Goal: Find specific page/section: Find specific page/section

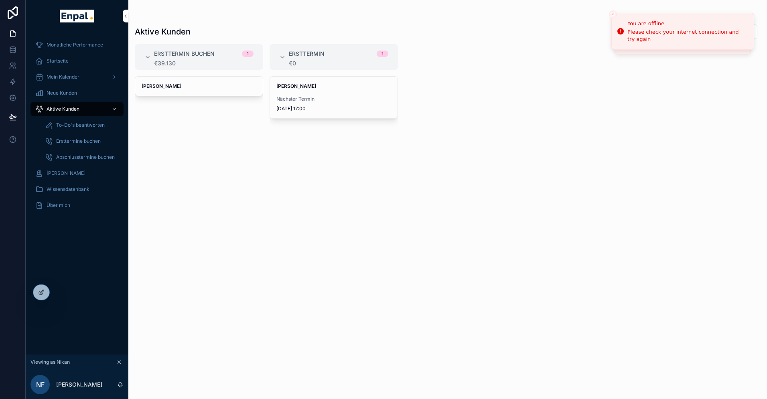
click at [0, 0] on div at bounding box center [0, 0] width 0 height 0
click at [0, 0] on icon at bounding box center [0, 0] width 0 height 0
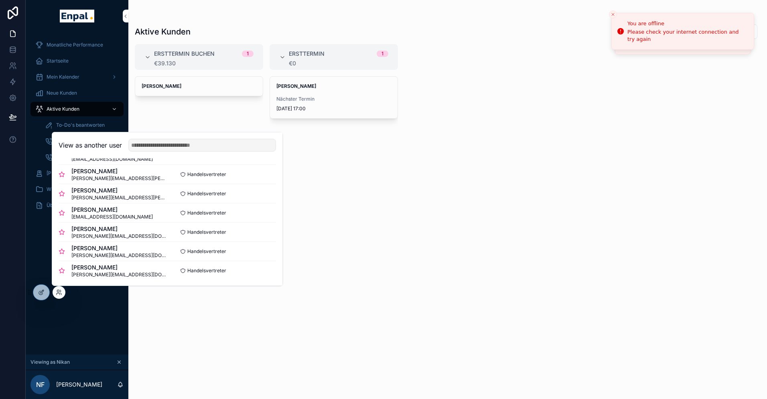
scroll to position [161, 0]
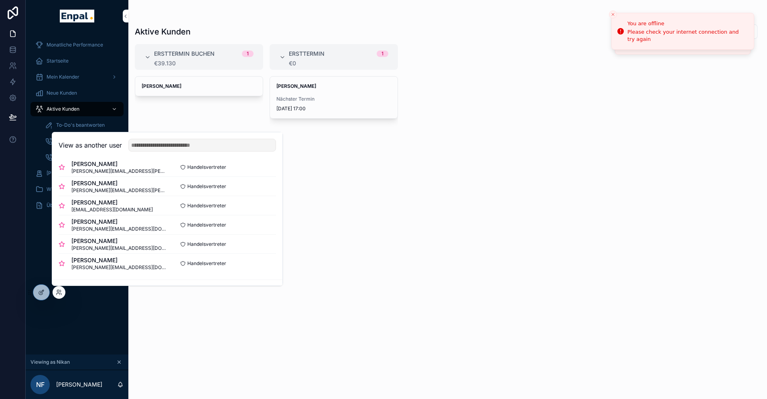
click at [0, 0] on button "Select" at bounding box center [0, 0] width 0 height 0
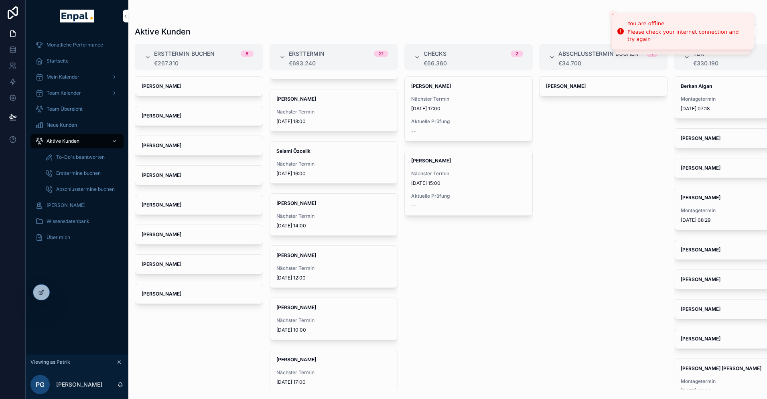
scroll to position [514, 0]
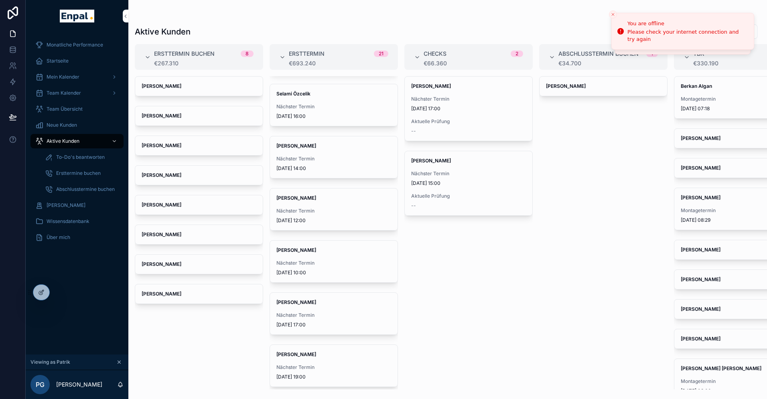
click at [299, 315] on span "Nächster Termin" at bounding box center [333, 315] width 115 height 6
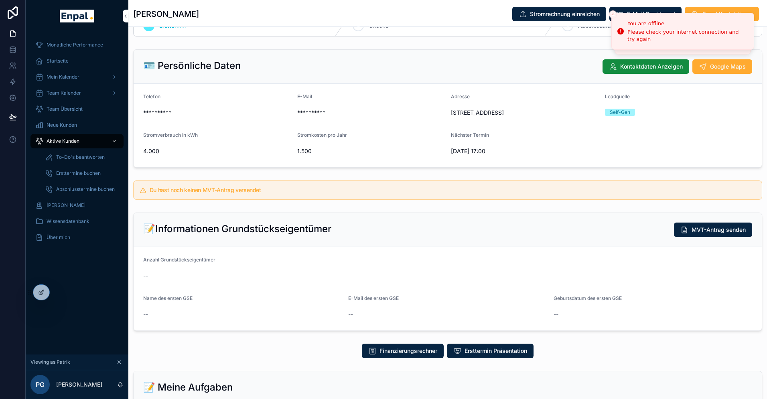
scroll to position [27, 0]
